Goal: Information Seeking & Learning: Compare options

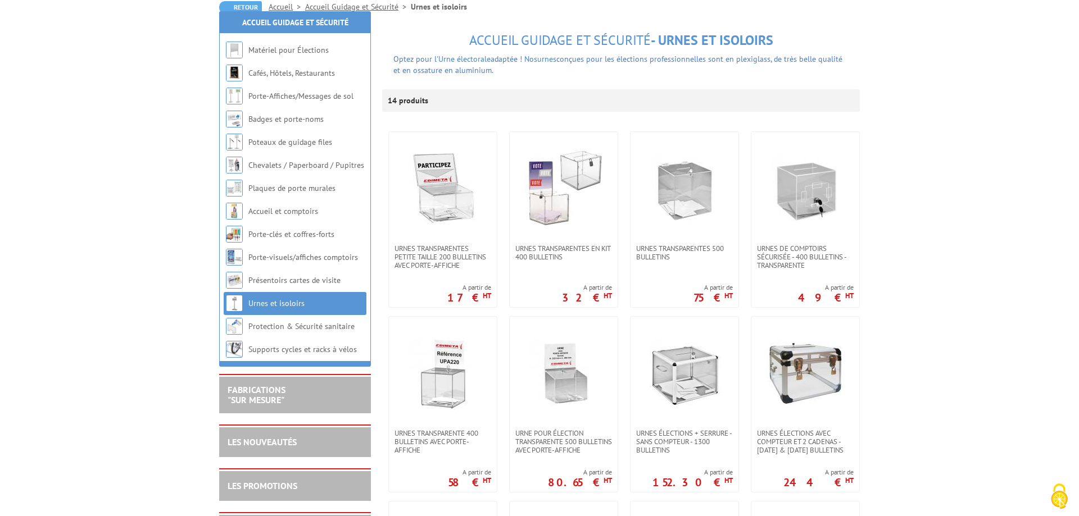
scroll to position [344, 0]
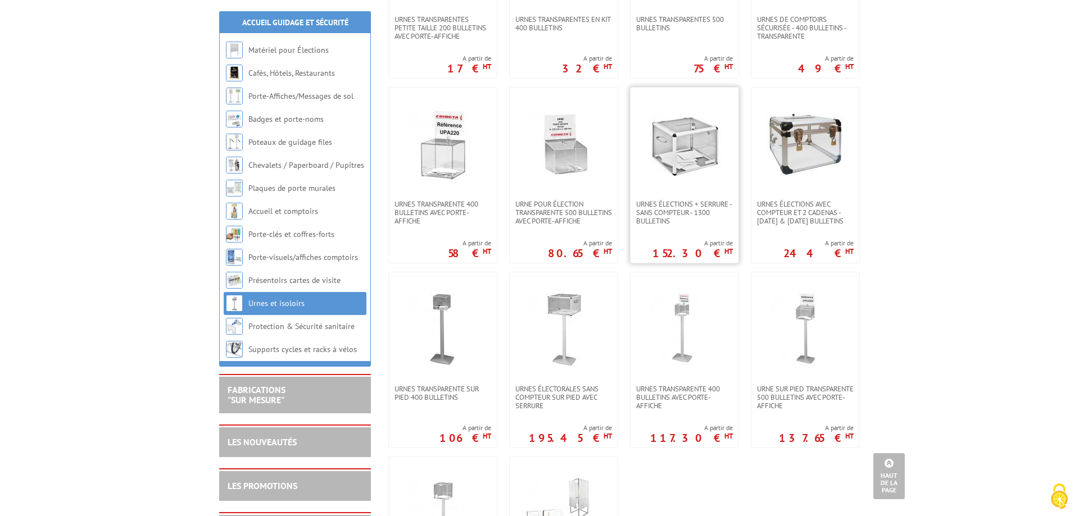
click at [697, 136] on img at bounding box center [684, 143] width 79 height 79
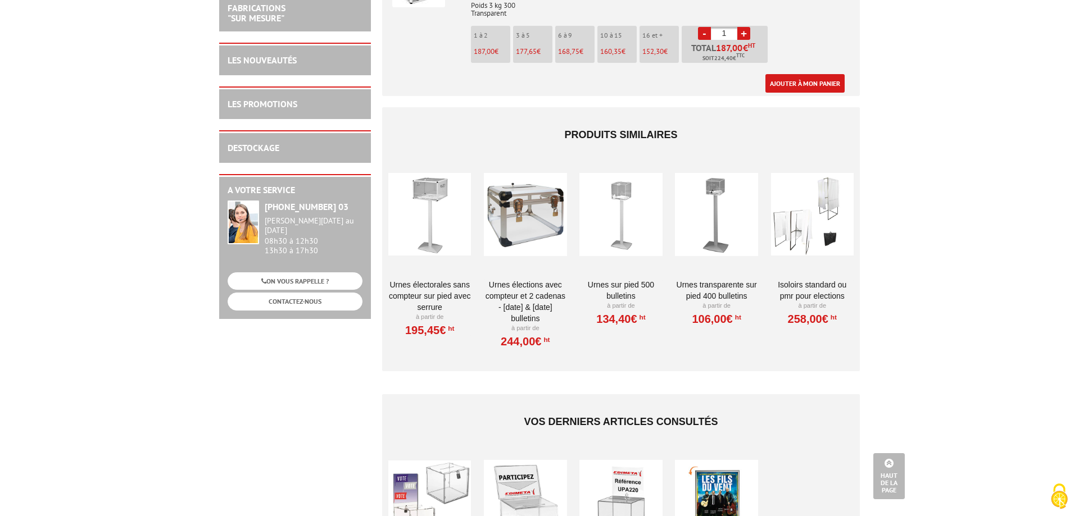
scroll to position [458, 0]
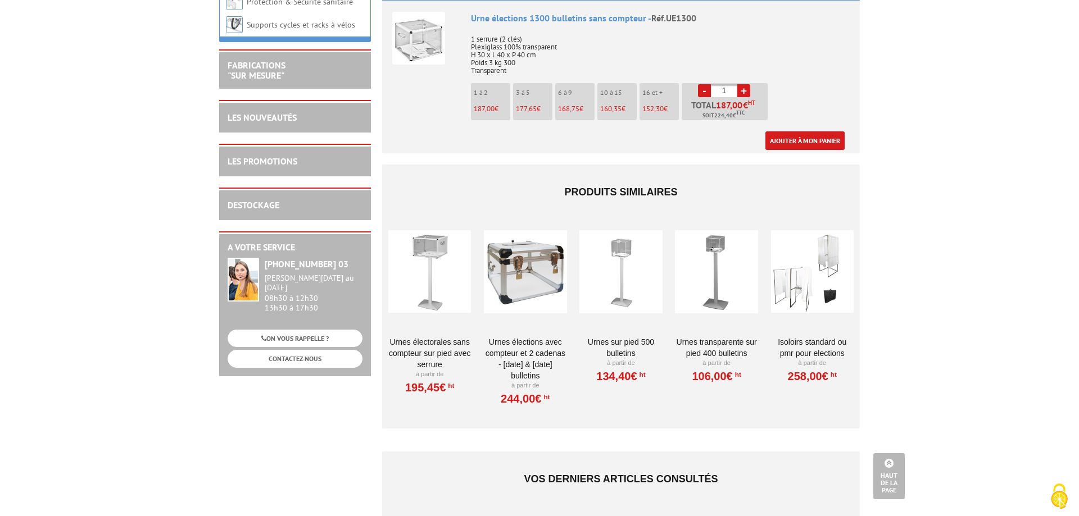
click at [433, 253] on div at bounding box center [429, 272] width 83 height 112
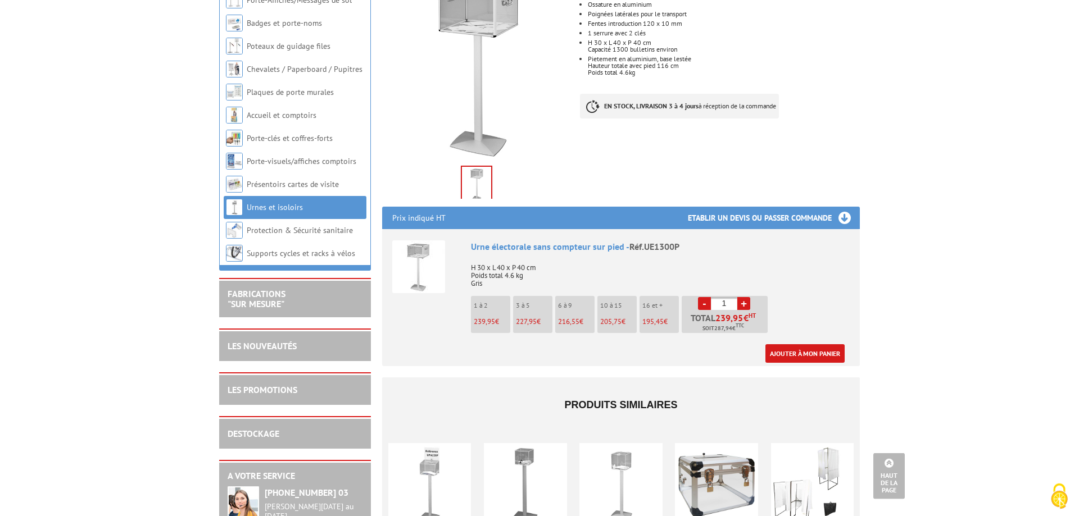
scroll to position [172, 0]
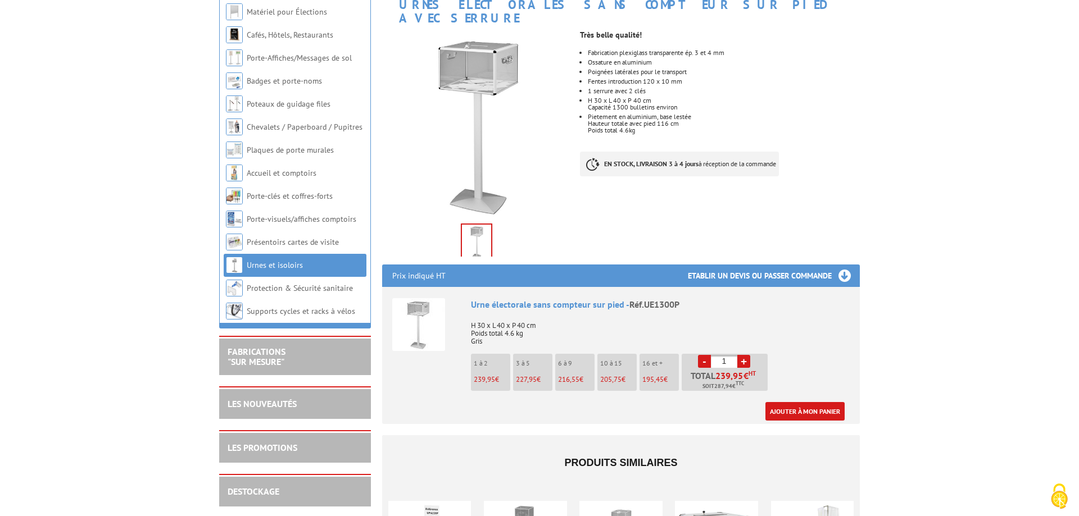
click at [258, 262] on link "Urnes et isoloirs" at bounding box center [275, 265] width 56 height 10
